Goal: Task Accomplishment & Management: Manage account settings

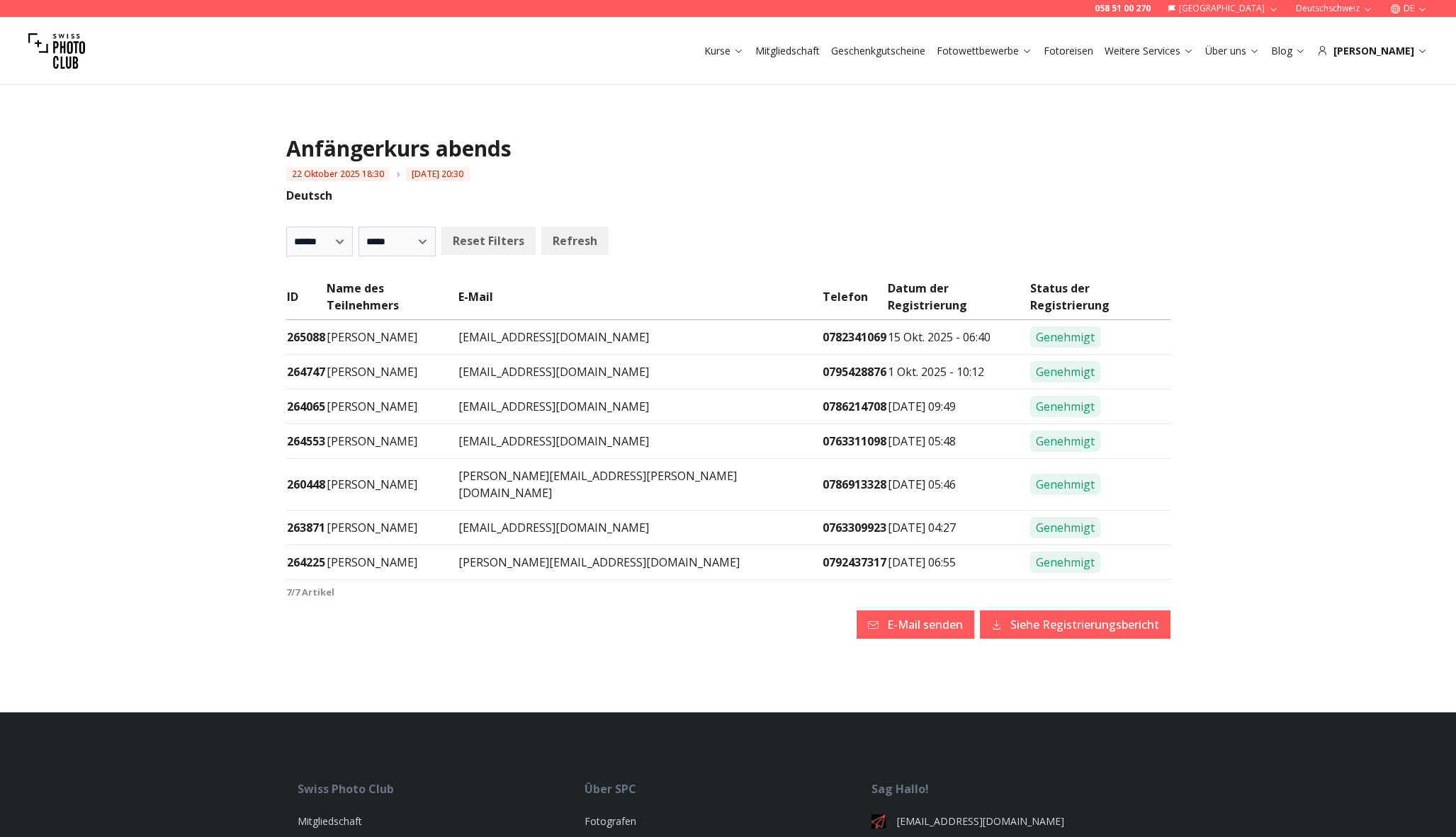
select select
drag, startPoint x: 406, startPoint y: 318, endPoint x: 335, endPoint y: 321, distance: 71.1
click at [335, 321] on tr "265088 [PERSON_NAME] [EMAIL_ADDRESS][DOMAIN_NAME] 0782341069 15 Okt. 2025 - 06:…" at bounding box center [728, 337] width 884 height 35
copy tr "[PERSON_NAME]"
drag, startPoint x: 642, startPoint y: 321, endPoint x: 502, endPoint y: 315, distance: 140.1
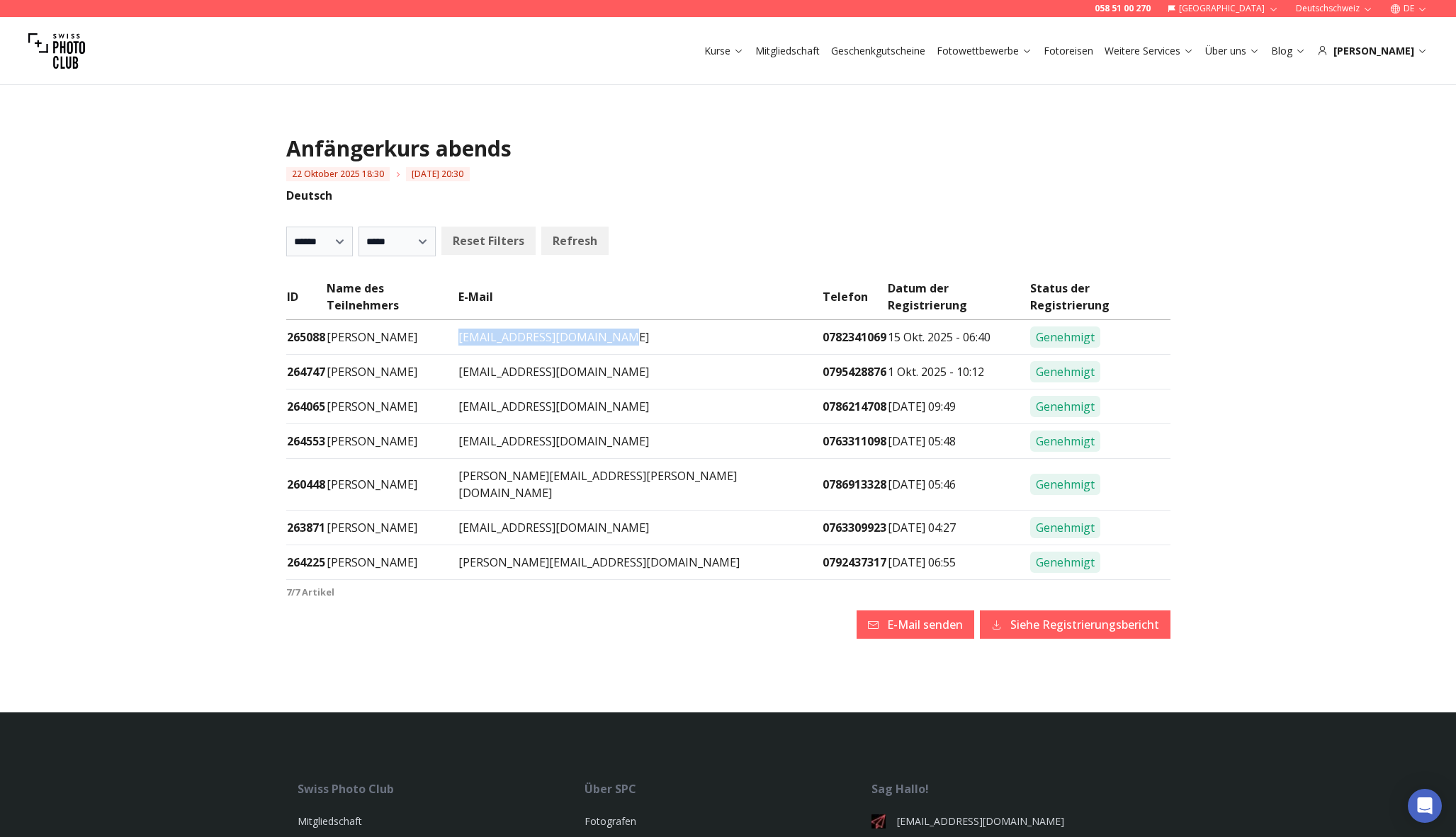
click at [502, 320] on td "[EMAIL_ADDRESS][DOMAIN_NAME]" at bounding box center [639, 337] width 363 height 35
copy td "[EMAIL_ADDRESS][DOMAIN_NAME]"
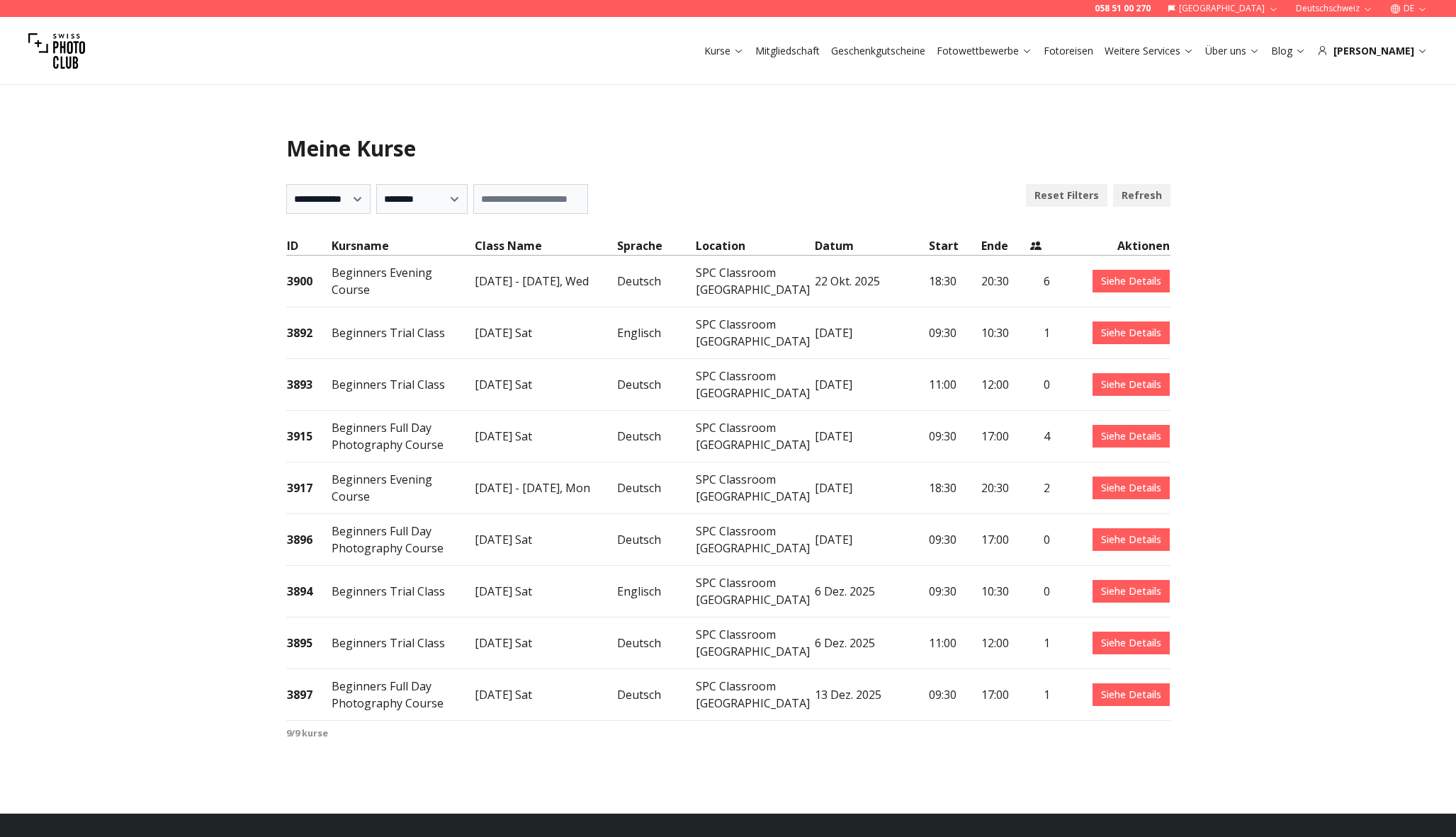
select select "***"
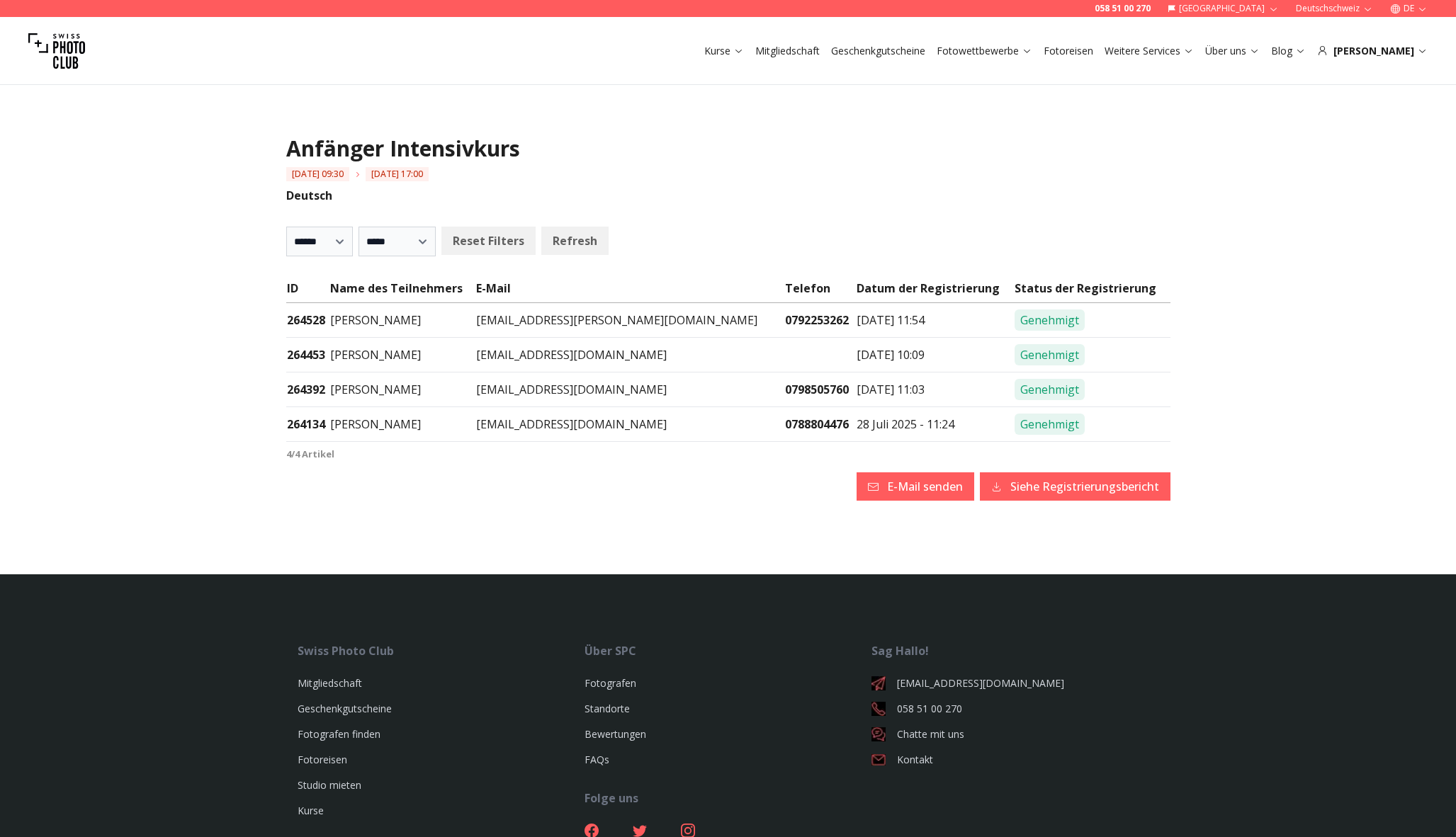
select select
